Goal: Task Accomplishment & Management: Manage account settings

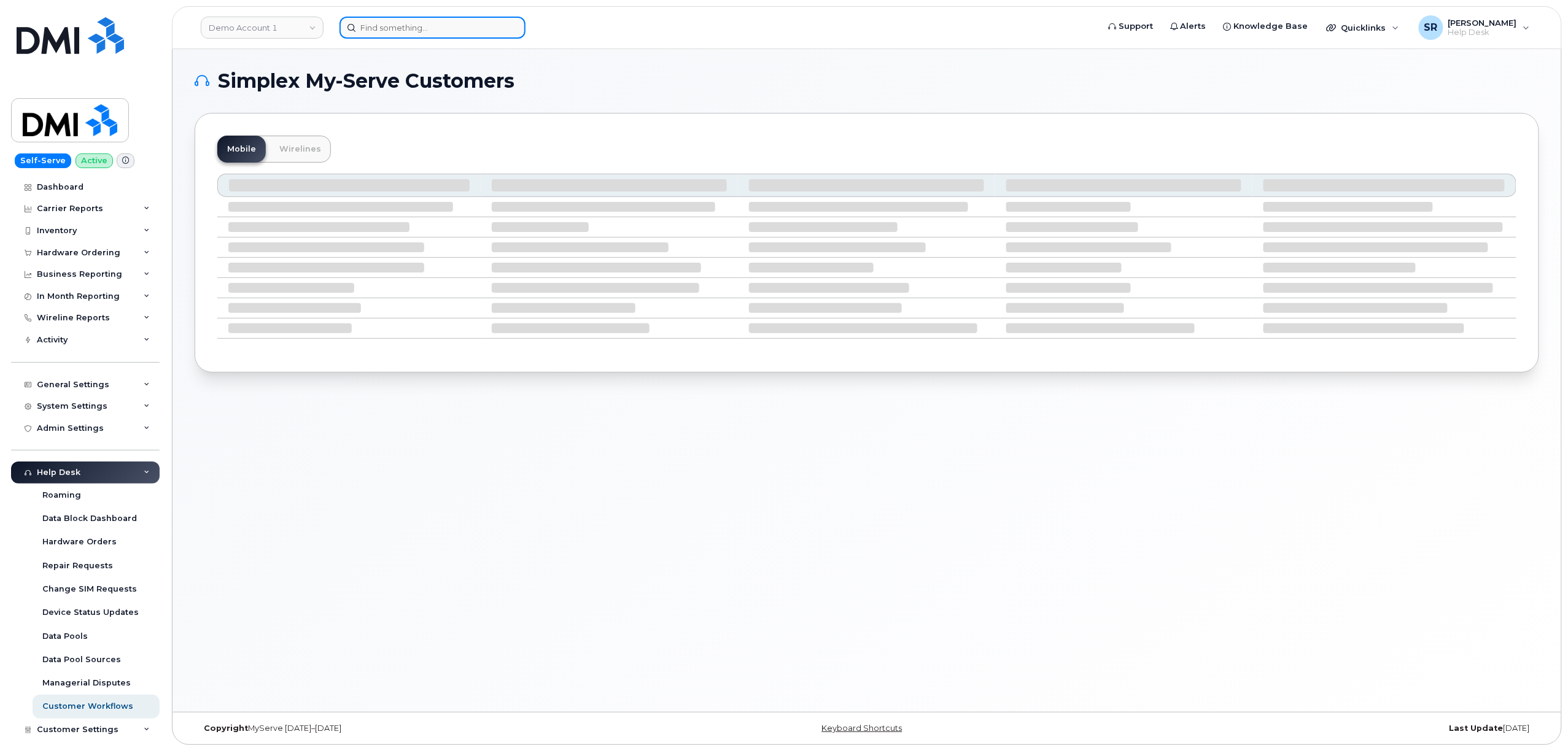
click at [374, 27] on input at bounding box center [433, 27] width 186 height 22
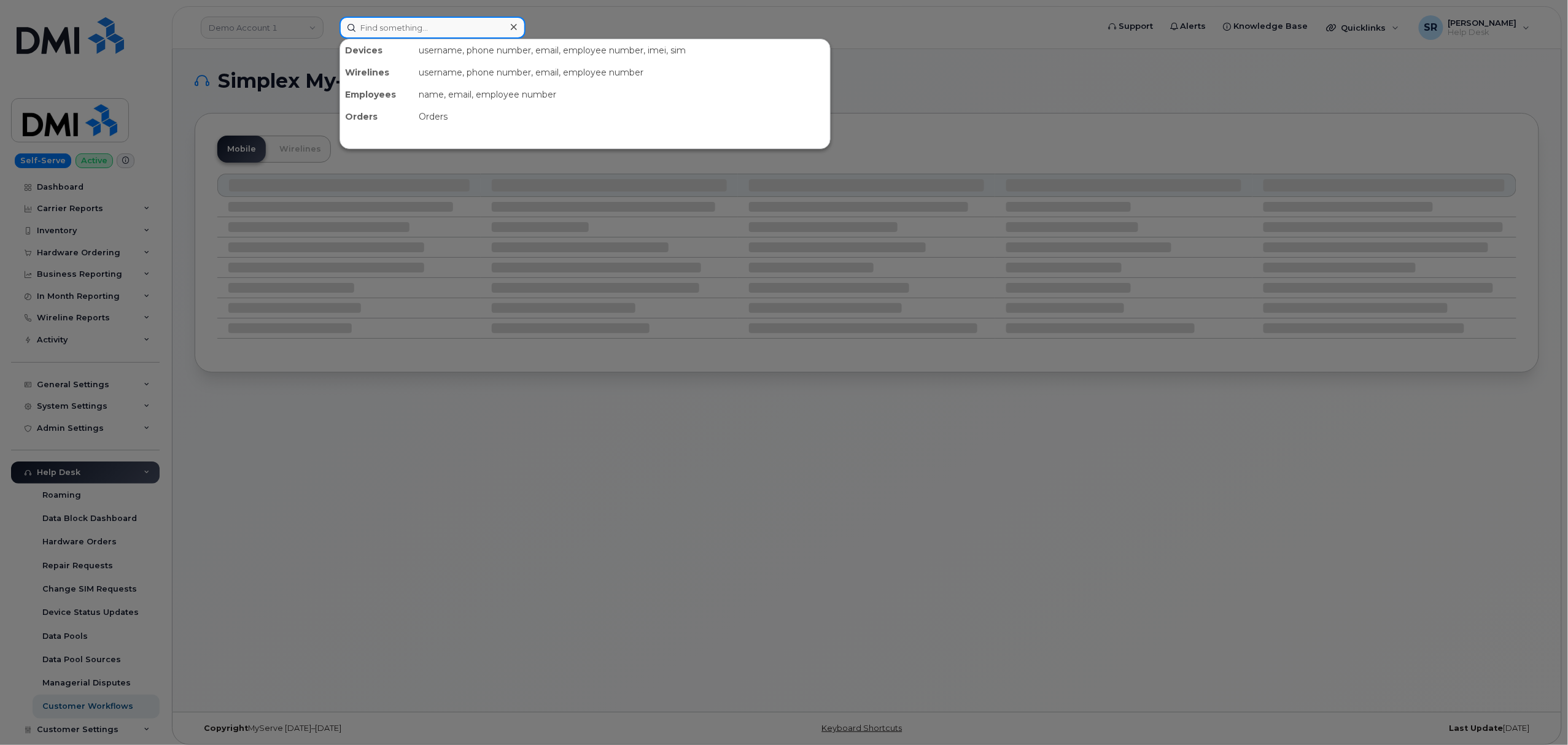
paste input "780-238-8403"
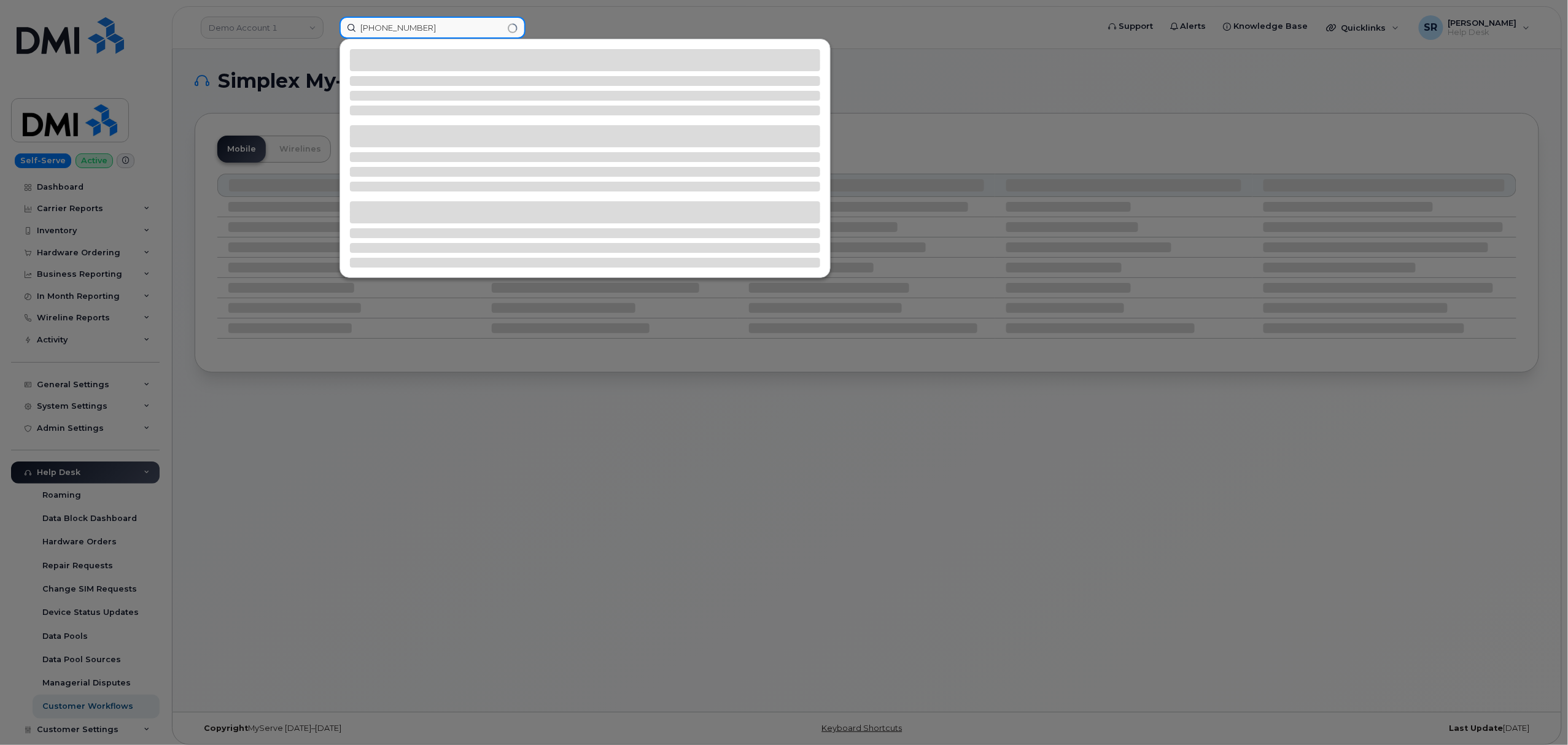
type input "780-238-8403"
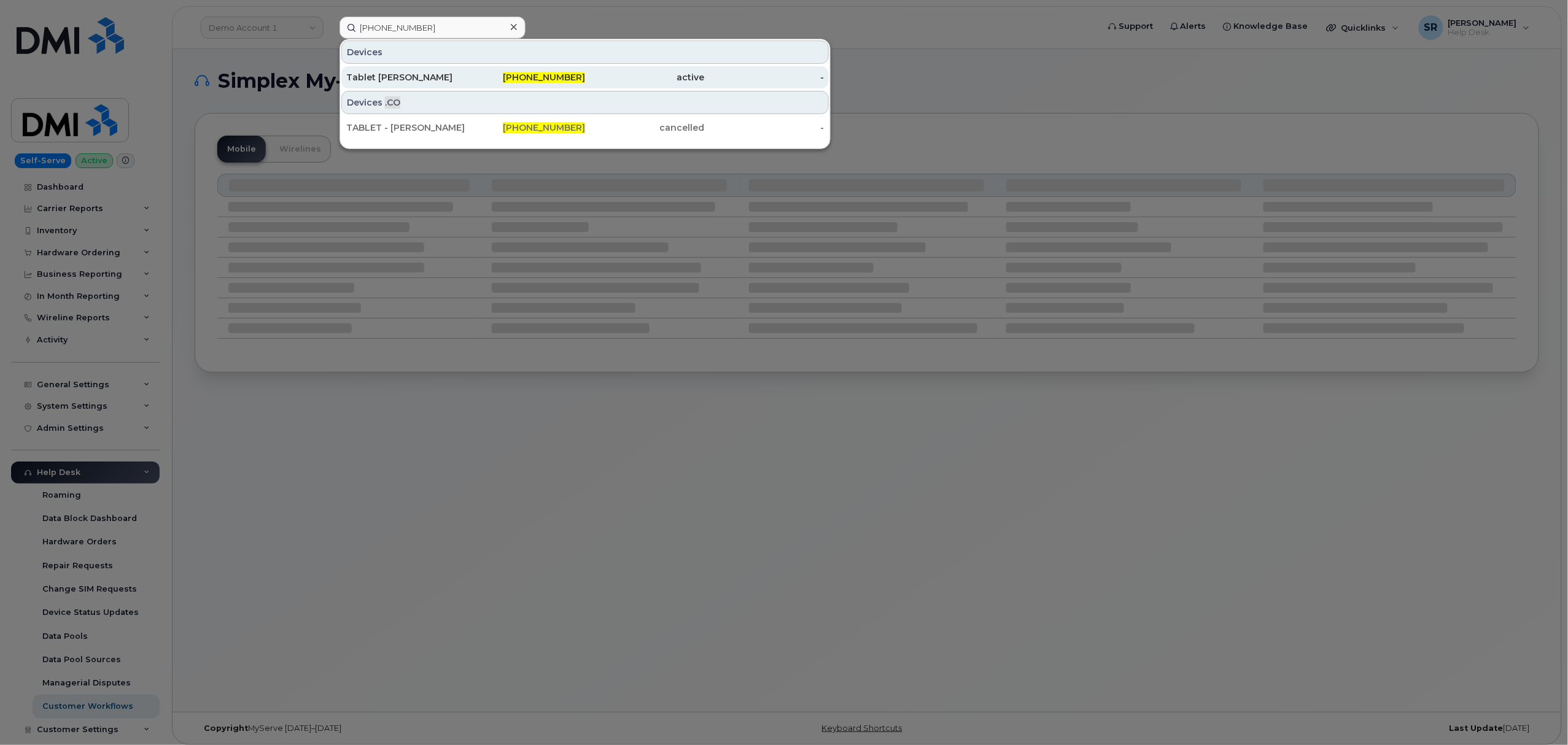
click at [600, 76] on div "active" at bounding box center [644, 77] width 120 height 12
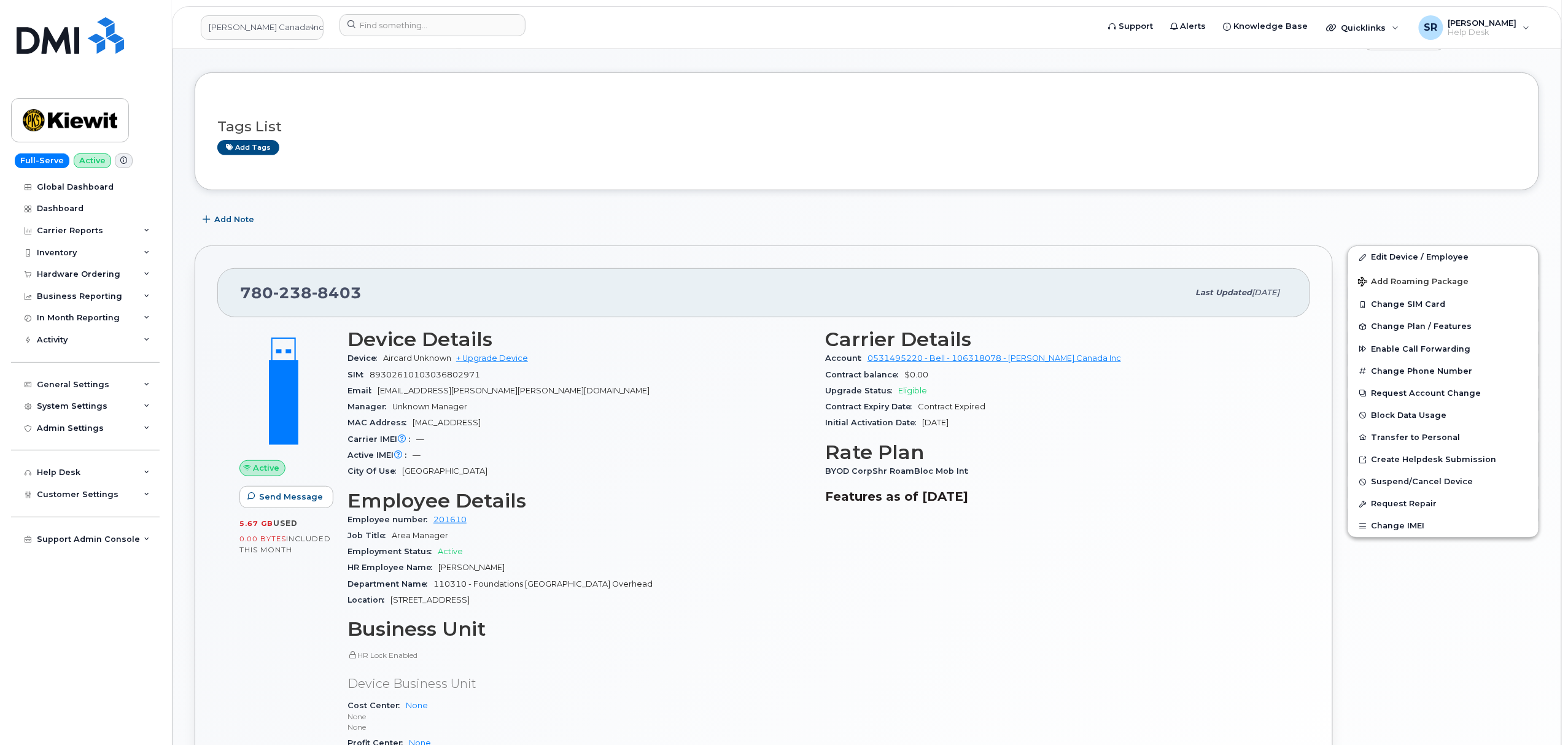
scroll to position [246, 0]
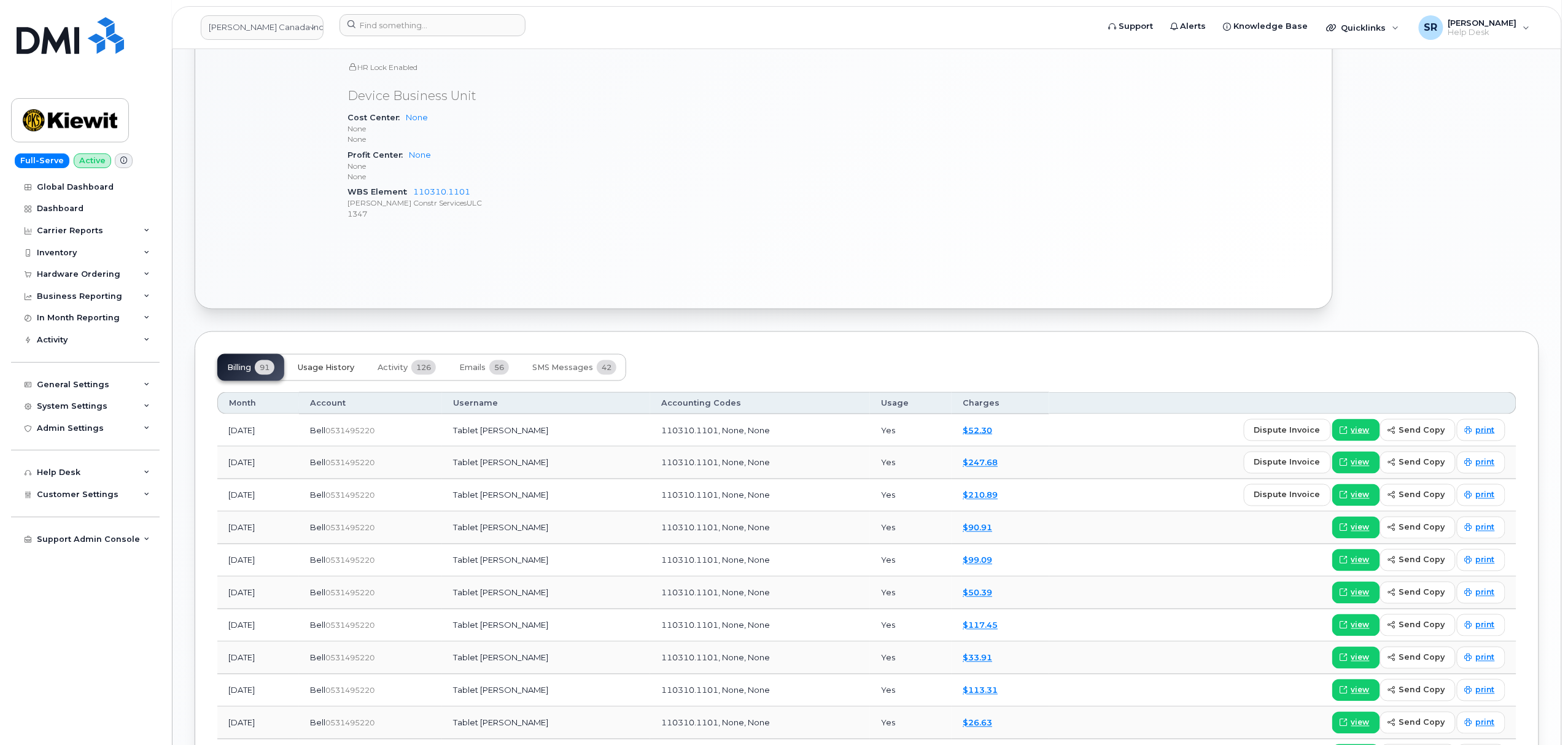
click at [345, 364] on button "Usage History" at bounding box center [326, 367] width 76 height 27
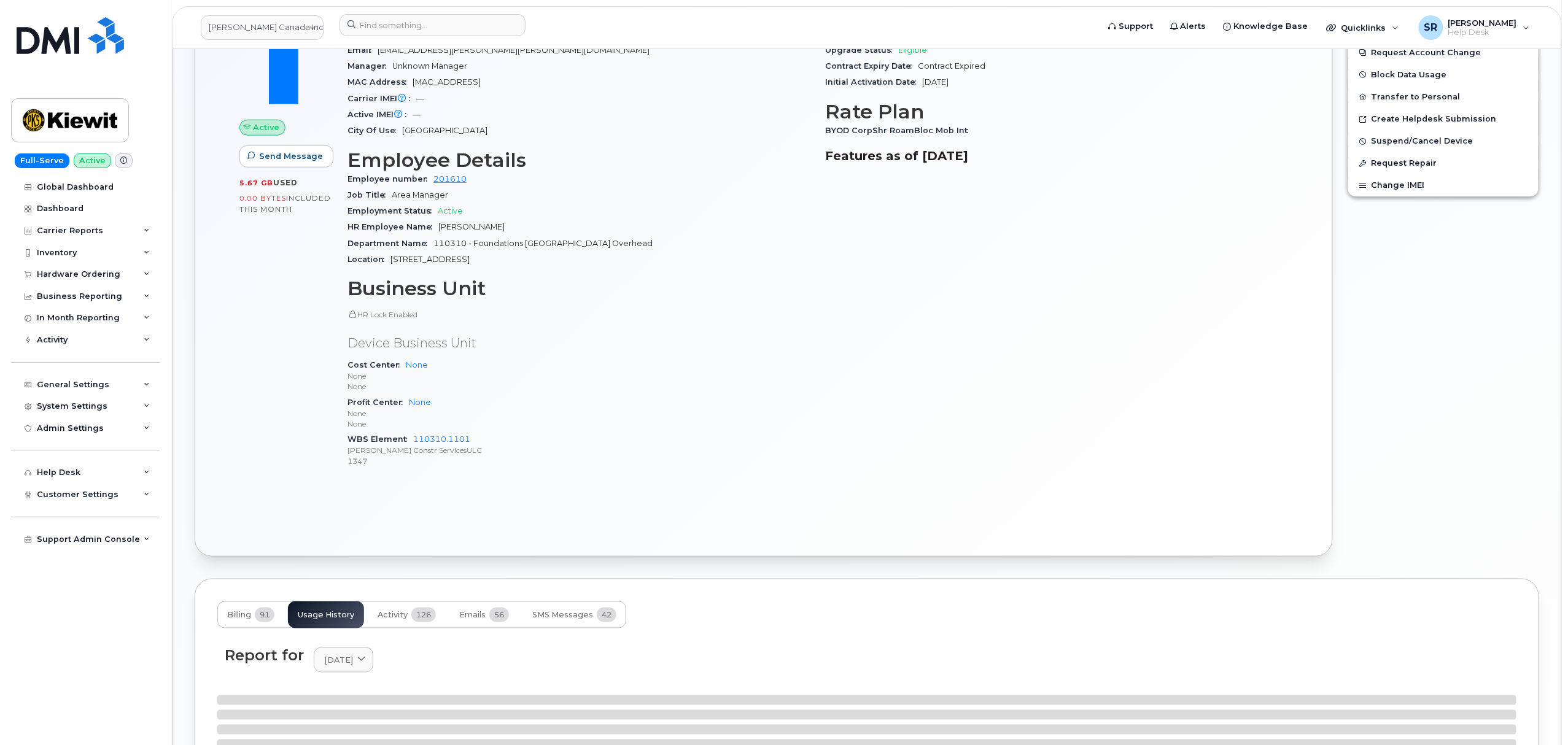
scroll to position [327, 0]
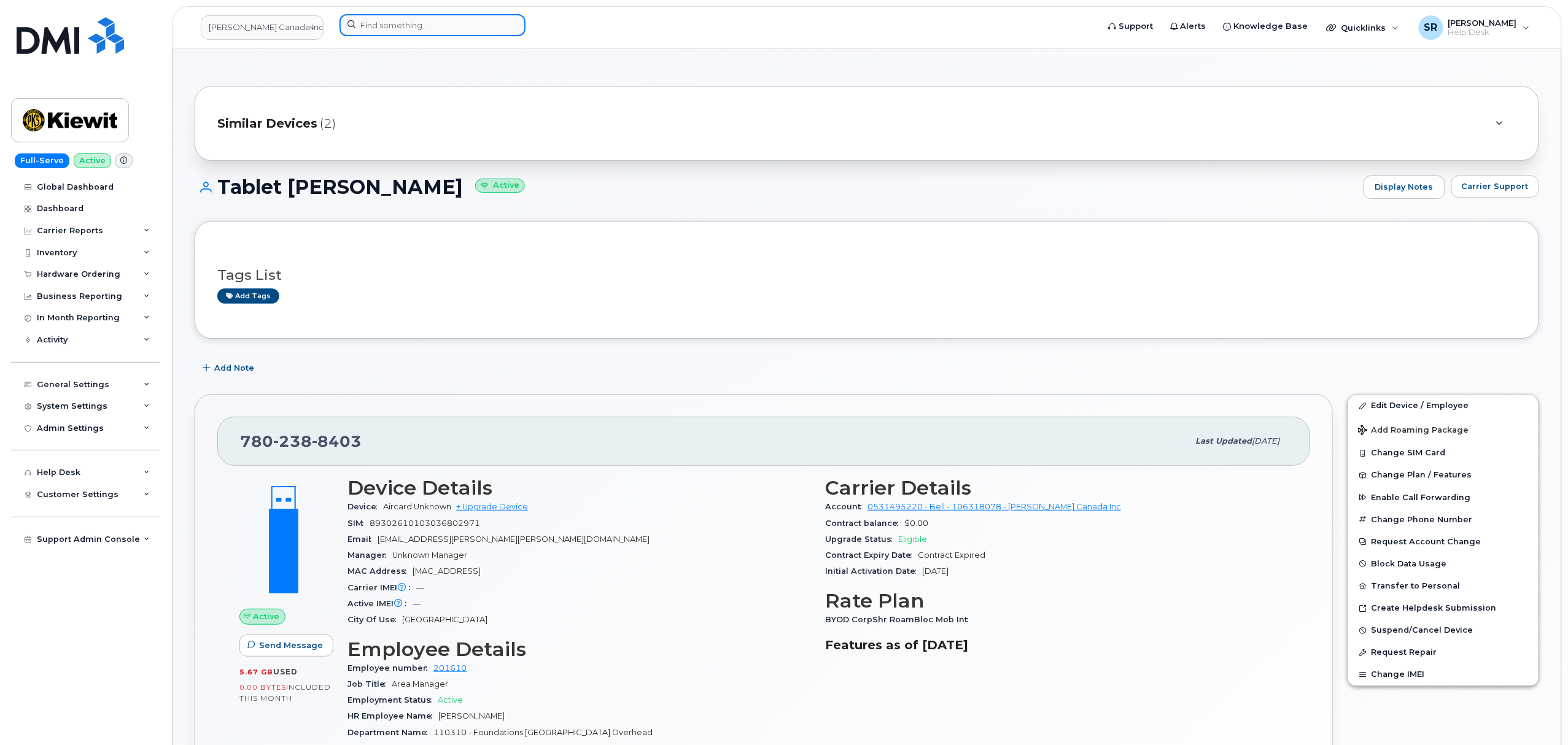
click at [438, 29] on input at bounding box center [433, 25] width 186 height 22
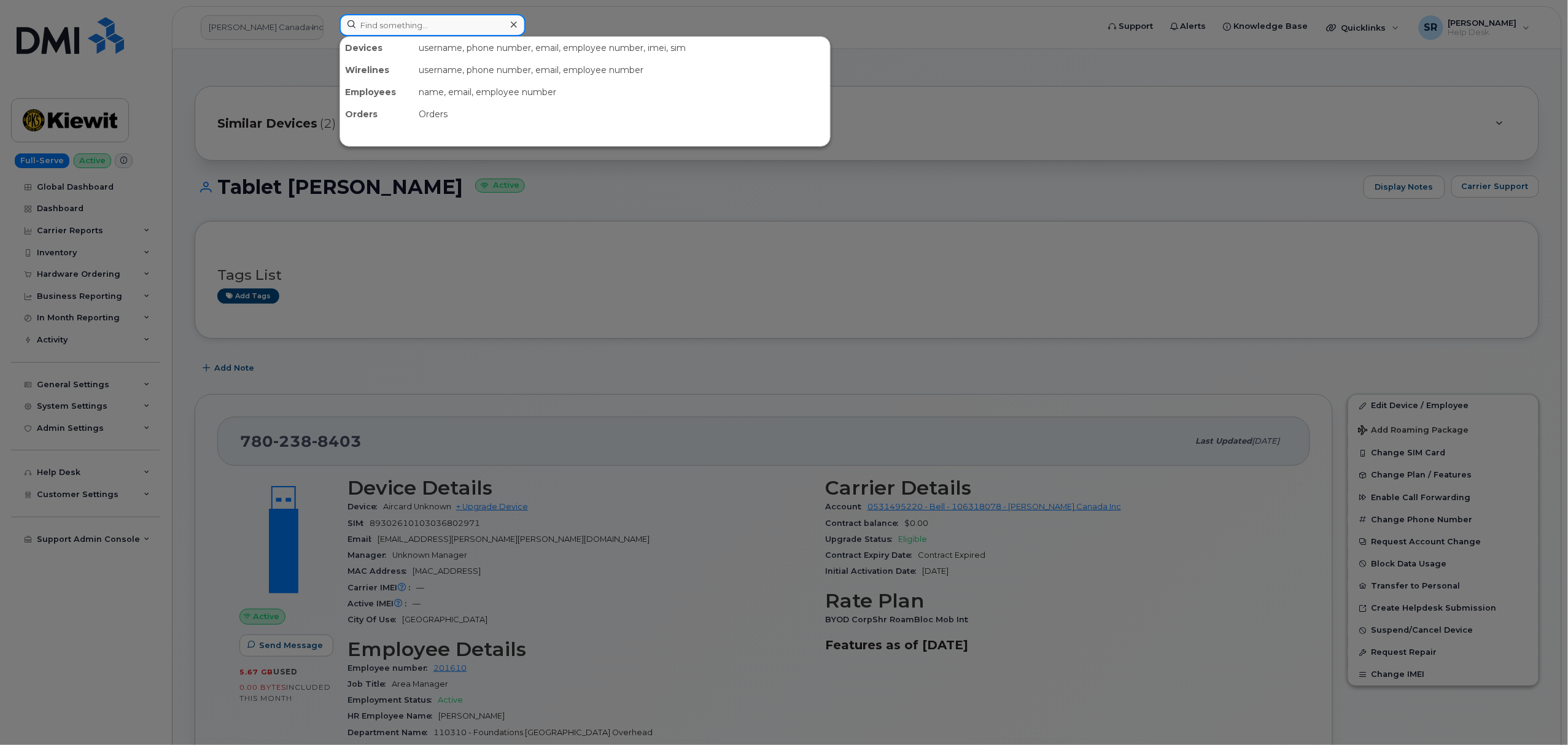
paste input "350307391496119"
type input "350307391496119"
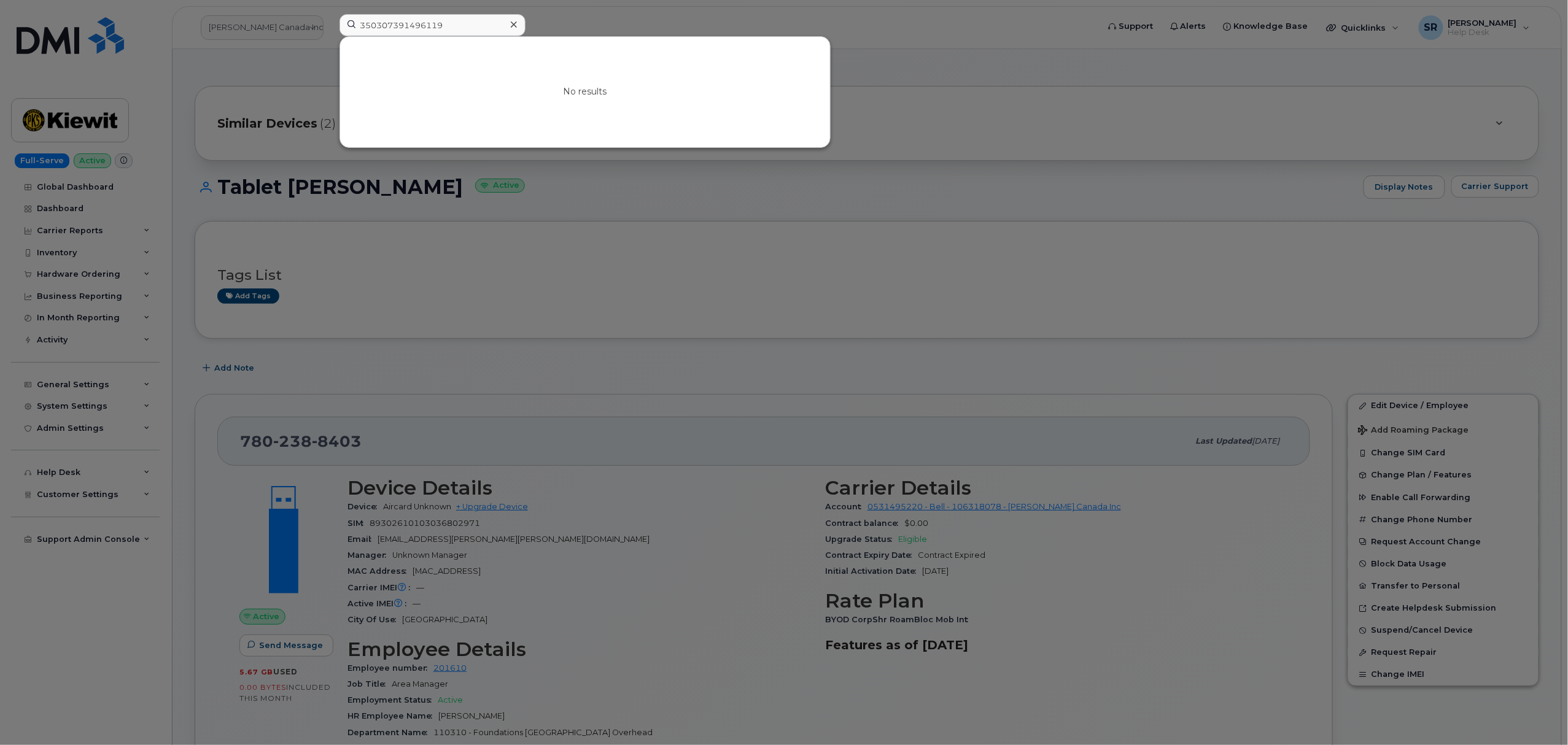
click at [1135, 202] on div at bounding box center [784, 372] width 1568 height 745
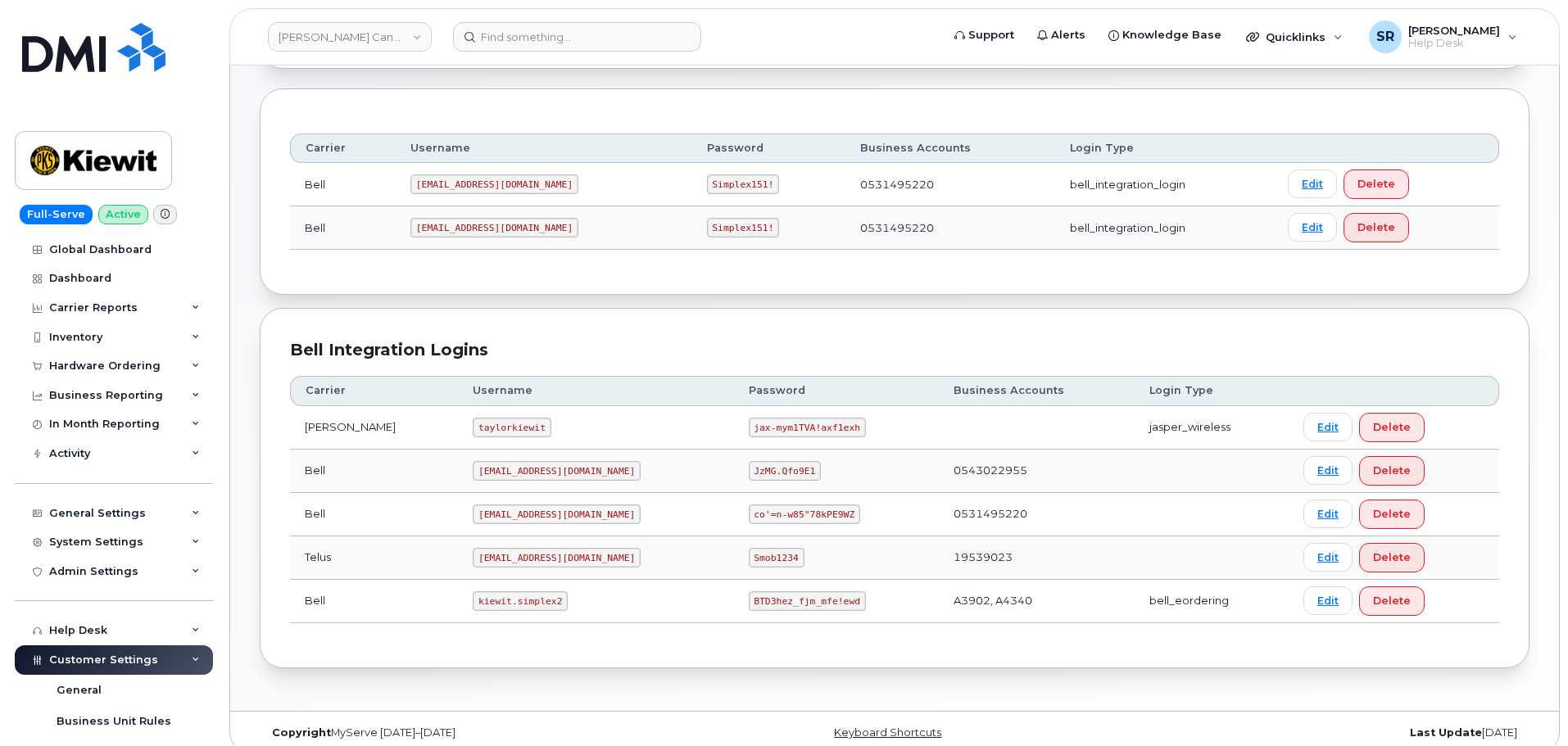
scroll to position [205, 0]
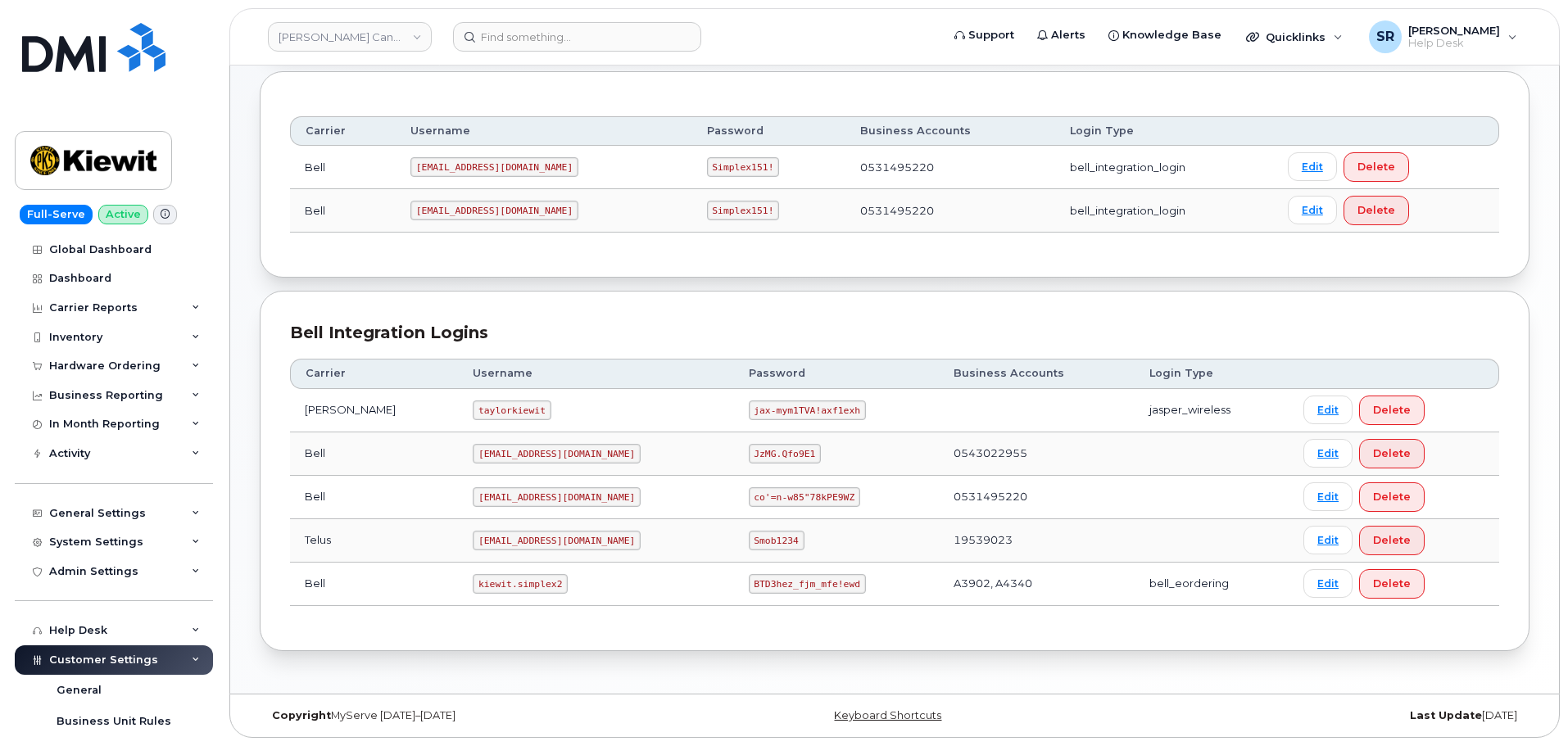
click at [749, 579] on code "BTD3hez_fjm_mfe!ewd" at bounding box center [807, 583] width 117 height 19
copy code "BTD3hez_fjm_mfe!ewd"
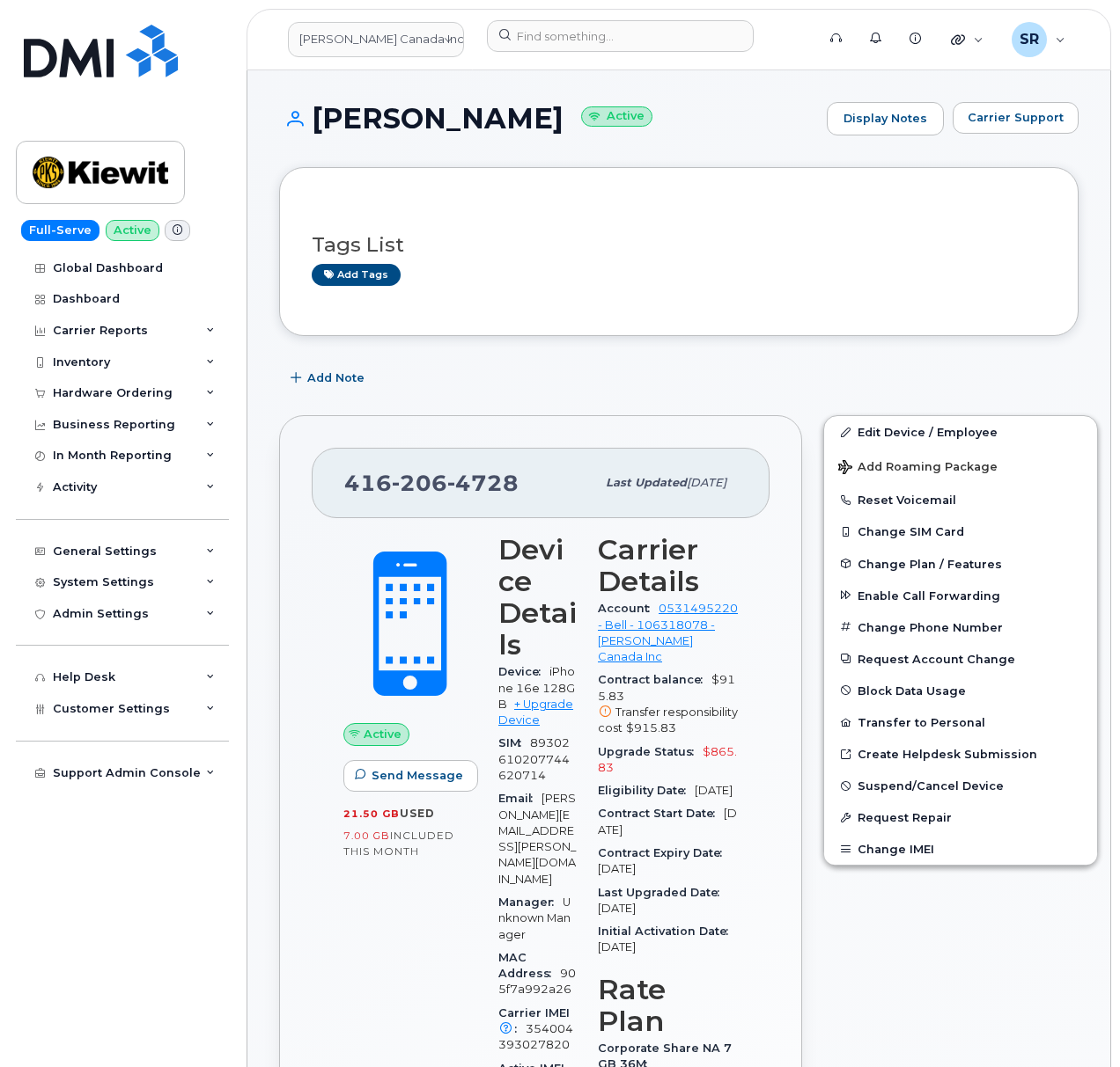
click at [568, 17] on header "Kiewit Canada Inc Support Alerts Knowledge Base Quicklinks Suspend / Cancel Dev…" at bounding box center [679, 40] width 865 height 62
click at [571, 25] on input at bounding box center [620, 35] width 267 height 32
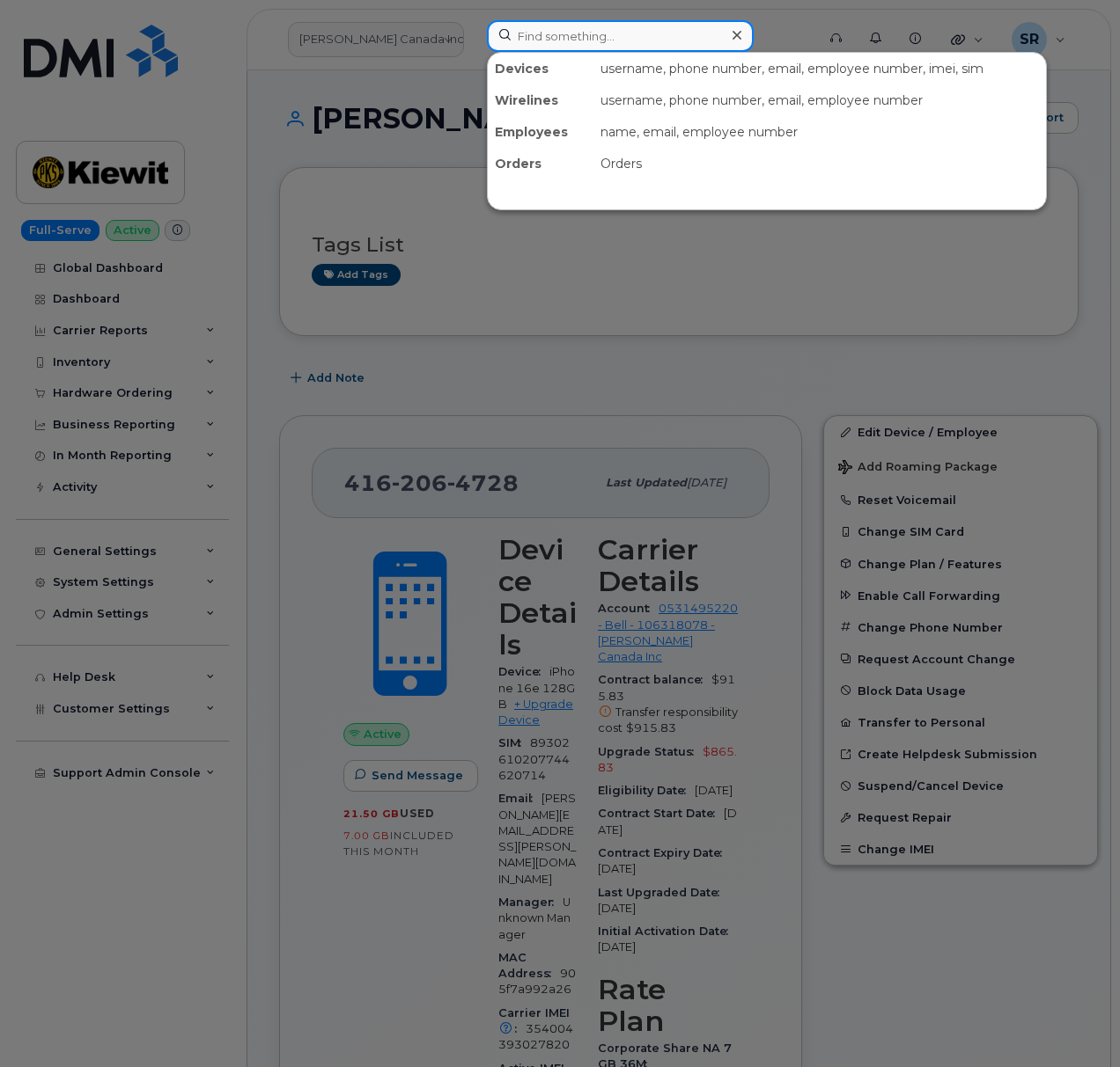
click at [571, 25] on input at bounding box center [620, 35] width 267 height 32
paste input "kush minhas"
type input "kush minhas"
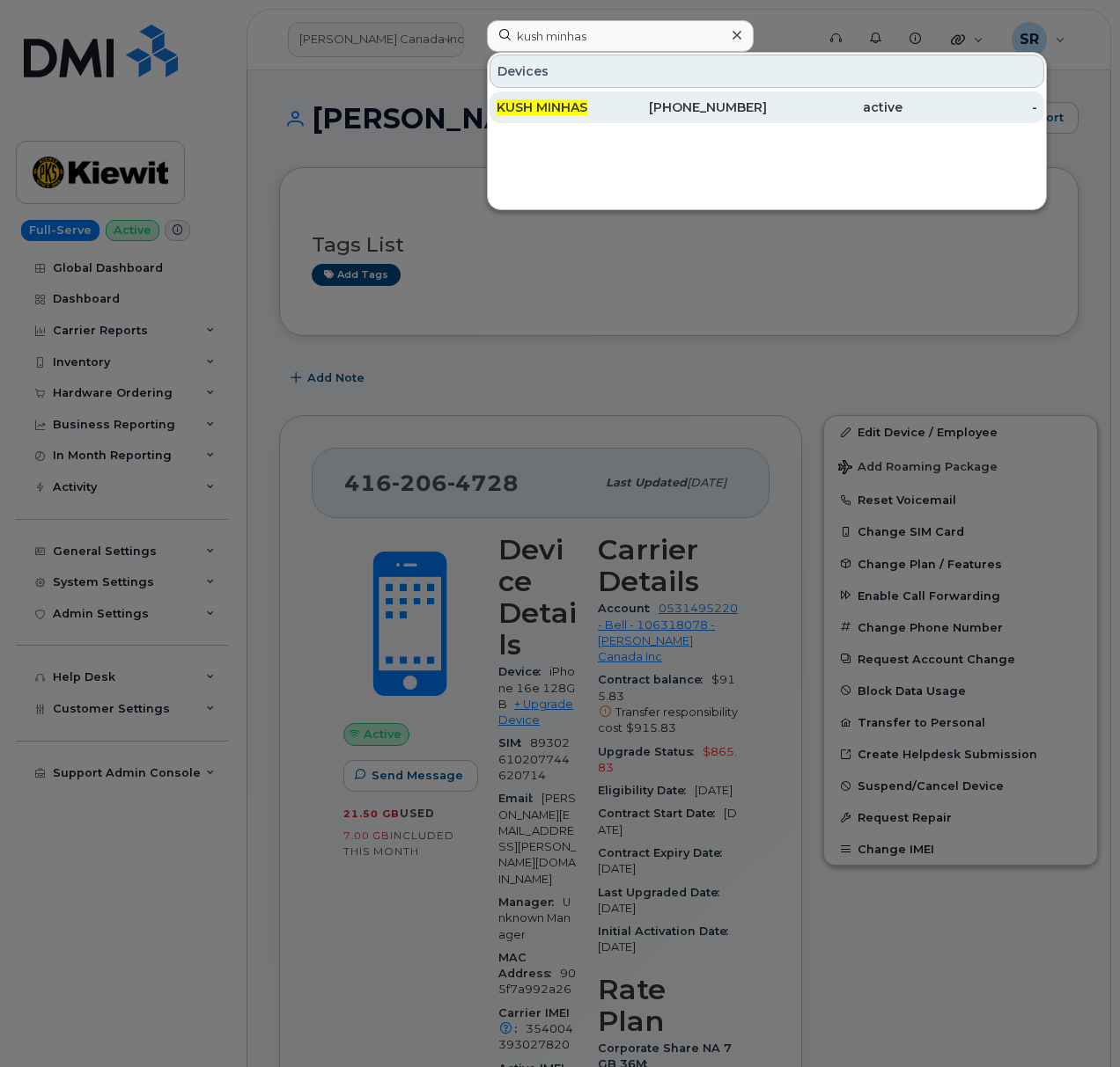
click at [590, 121] on div "KUSH MINHAS" at bounding box center [564, 107] width 135 height 32
click at [564, 104] on span "KUSH MINHAS" at bounding box center [542, 107] width 91 height 15
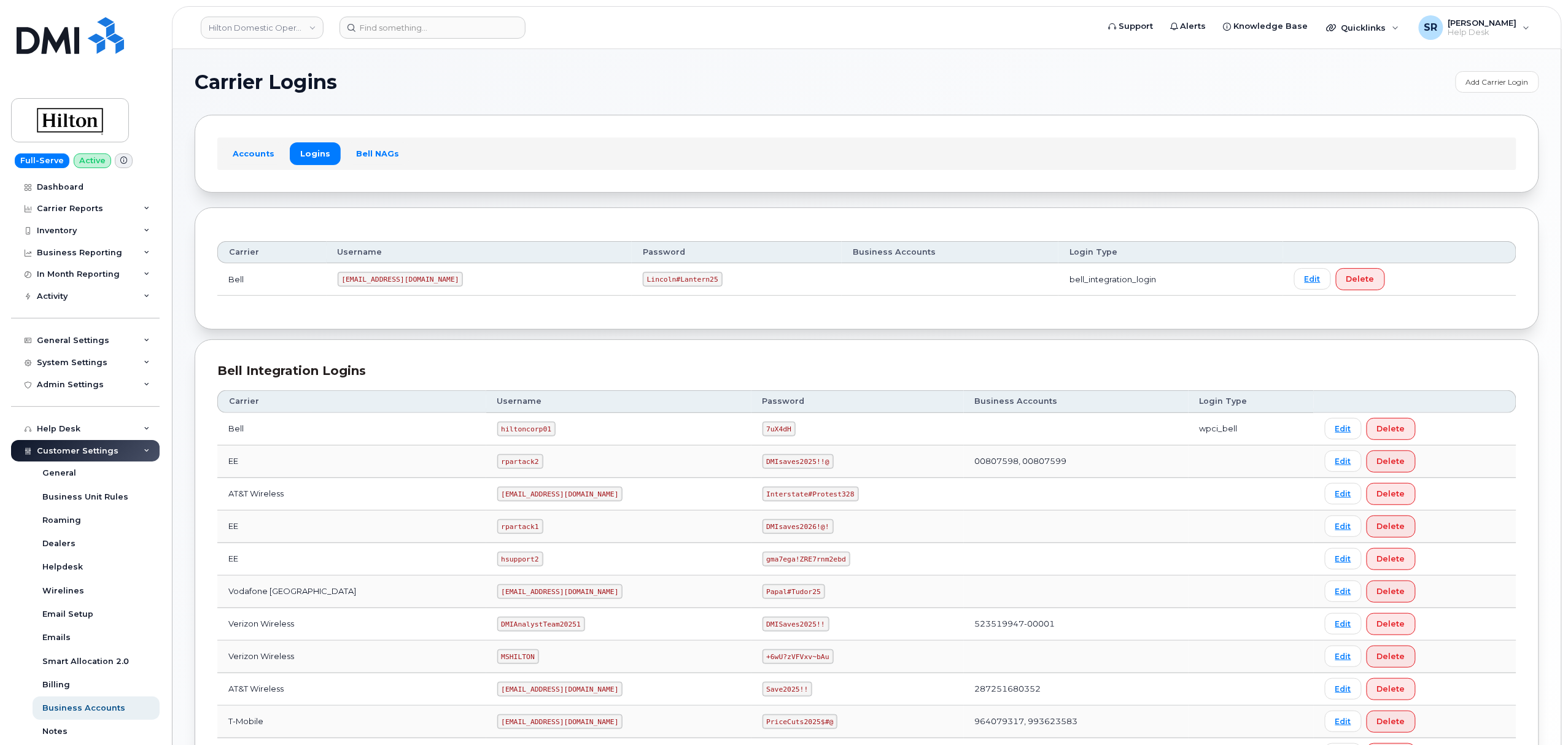
click at [402, 280] on code "[EMAIL_ADDRESS][DOMAIN_NAME]" at bounding box center [400, 279] width 126 height 15
click at [340, 315] on div "Carrier Username Password Business Accounts Login Type Bell [EMAIL_ADDRESS][DOM…" at bounding box center [867, 269] width 1344 height 122
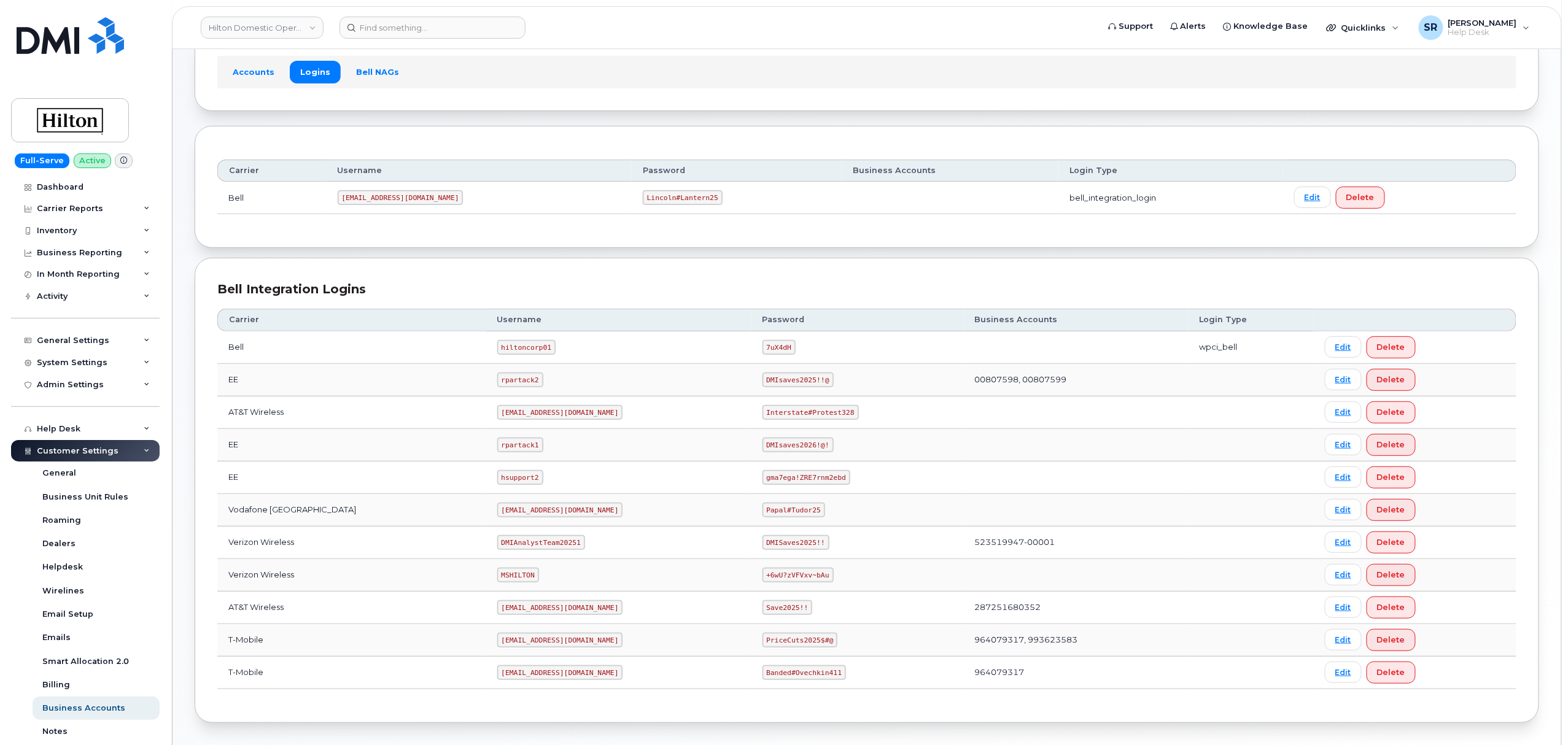
scroll to position [136, 0]
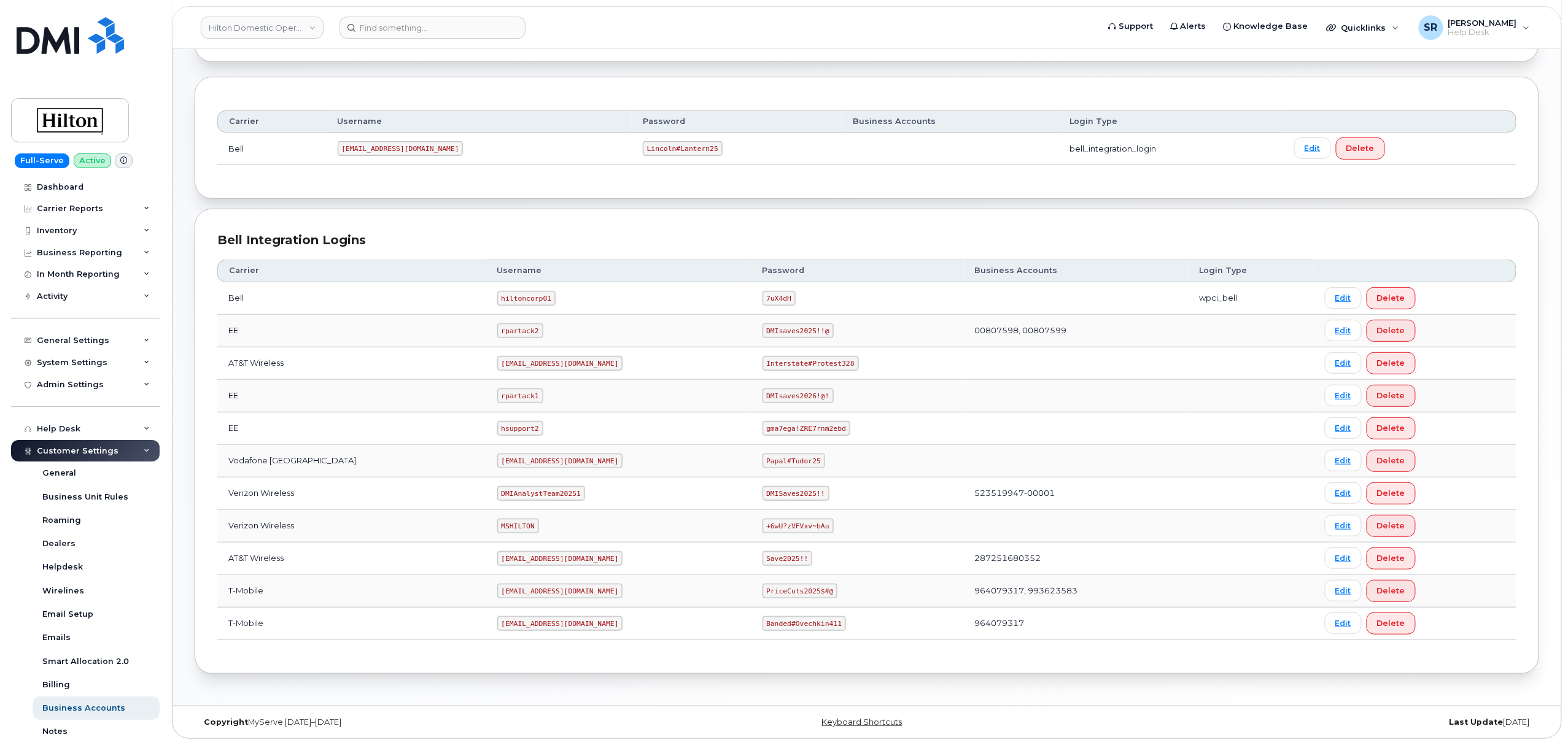
click at [497, 361] on code "[EMAIL_ADDRESS][DOMAIN_NAME]" at bounding box center [560, 363] width 126 height 15
copy code "[EMAIL_ADDRESS][DOMAIN_NAME]"
click at [808, 352] on td "Interstate#Protest328" at bounding box center [857, 363] width 212 height 32
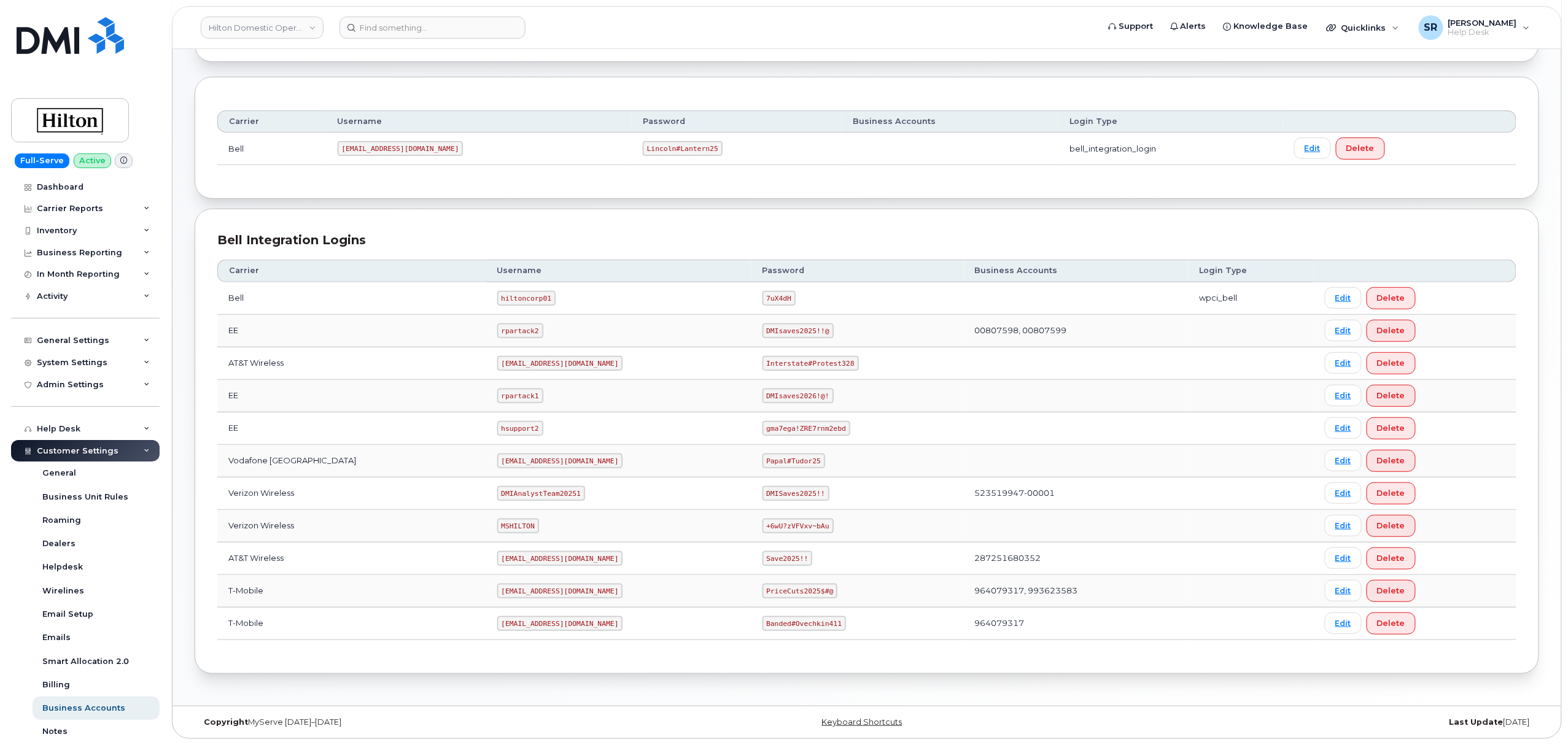
click at [804, 360] on code "Interstate#Protest328" at bounding box center [811, 363] width 96 height 15
copy code "Interstate#Protest328"
click at [800, 361] on code "Interstate#Protest328" at bounding box center [811, 363] width 96 height 15
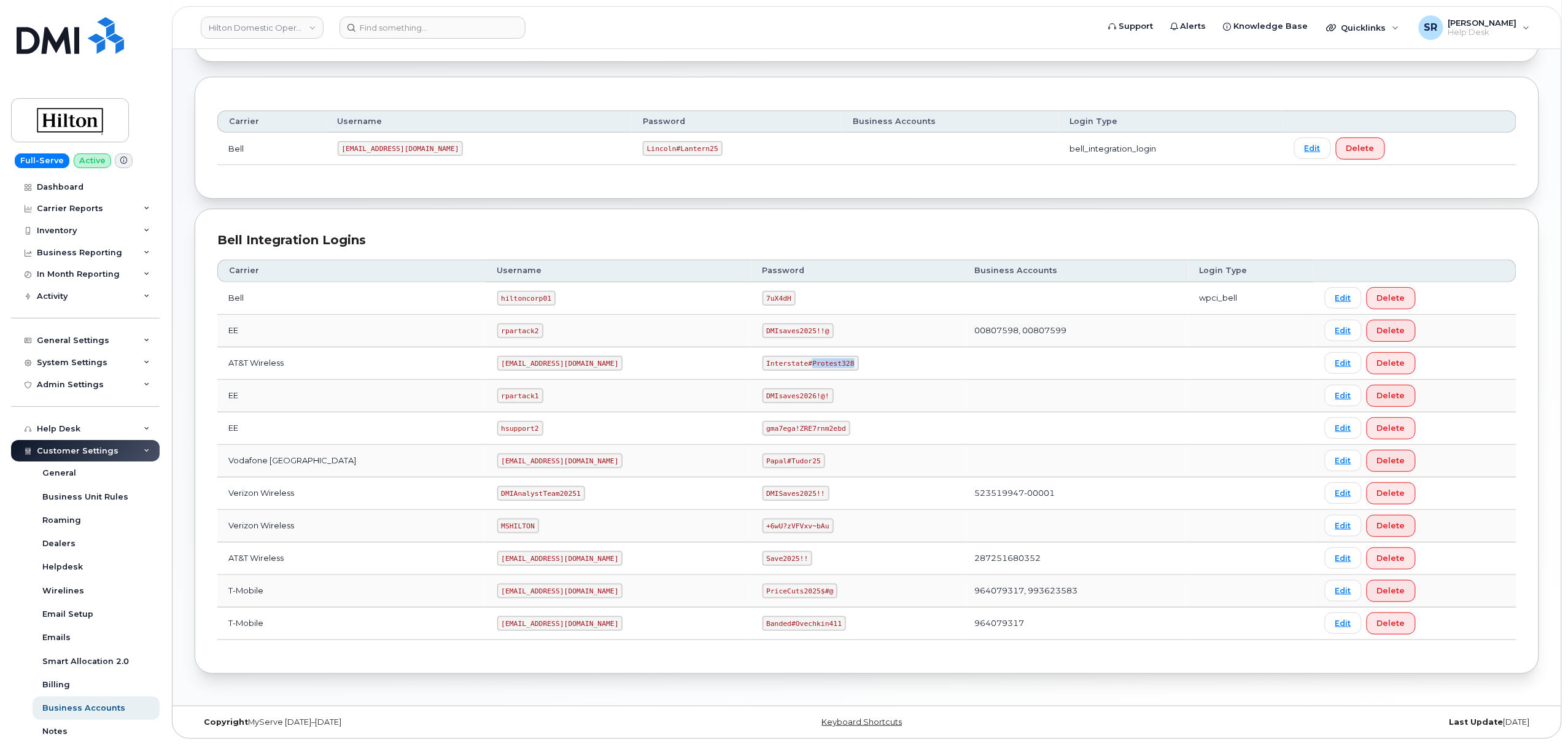
click at [800, 361] on code "Interstate#Protest328" at bounding box center [811, 363] width 96 height 15
click at [521, 553] on code "[EMAIL_ADDRESS][DOMAIN_NAME]" at bounding box center [560, 558] width 126 height 15
